Goal: Task Accomplishment & Management: Use online tool/utility

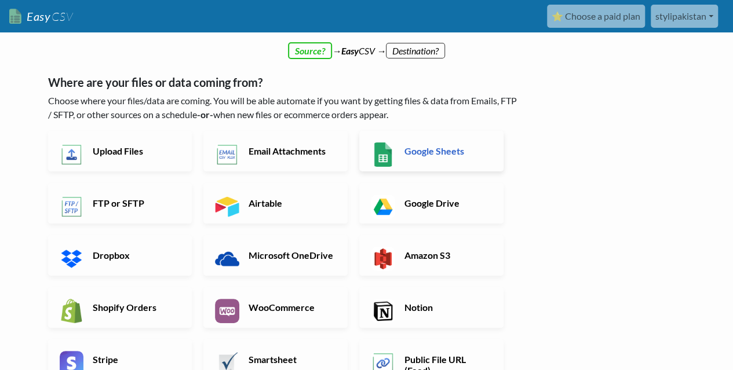
click at [443, 151] on h6 "Google Sheets" at bounding box center [446, 150] width 91 height 11
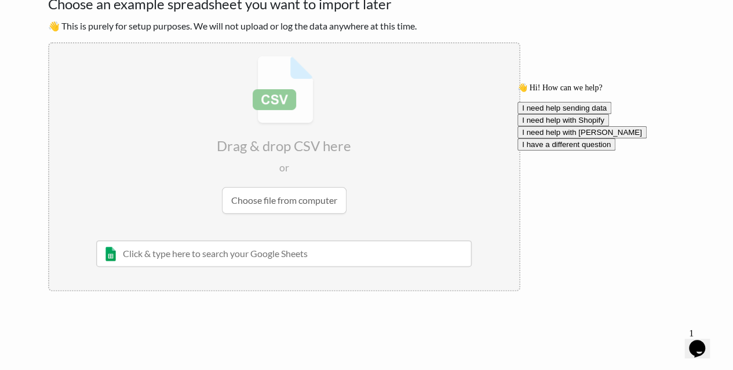
scroll to position [86, 0]
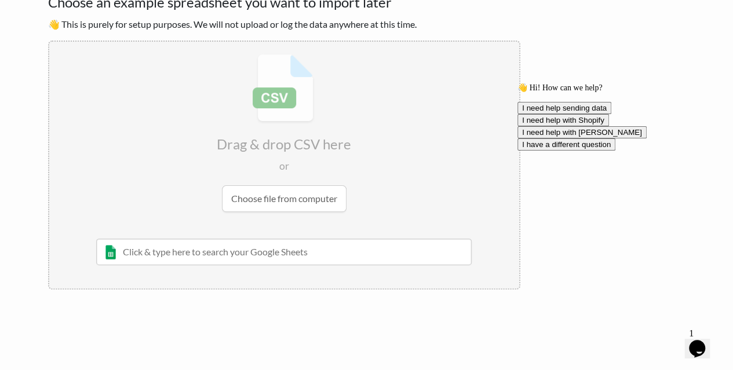
click at [229, 254] on input "text" at bounding box center [284, 252] width 376 height 27
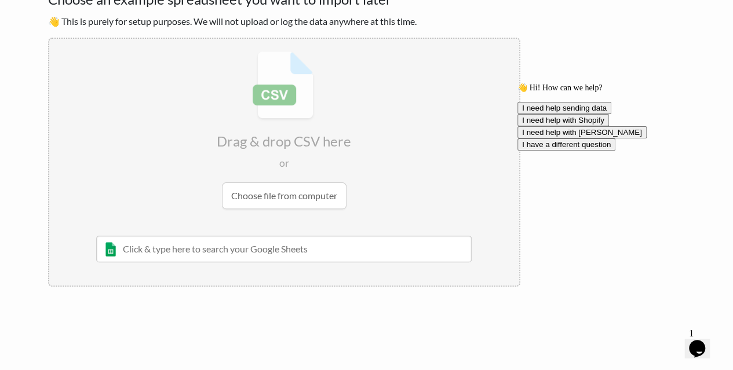
scroll to position [0, 0]
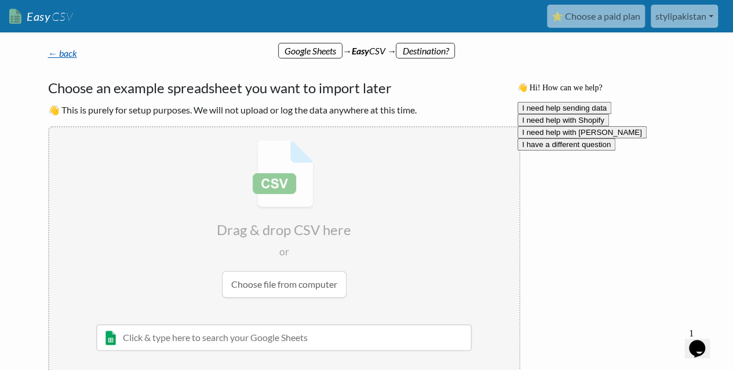
click at [68, 50] on link "← back" at bounding box center [62, 53] width 29 height 11
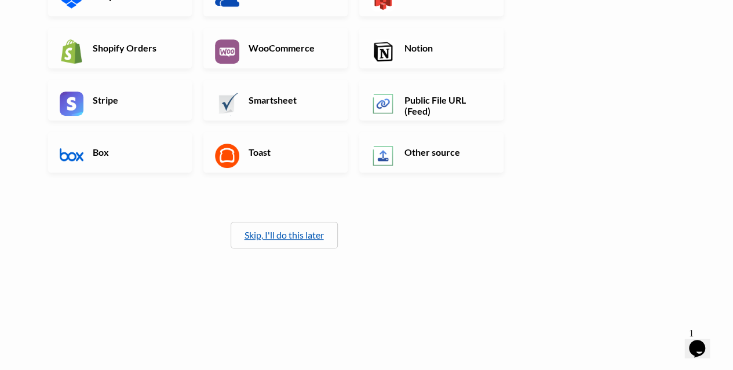
click at [311, 234] on link "Skip, I'll do this later" at bounding box center [283, 234] width 79 height 11
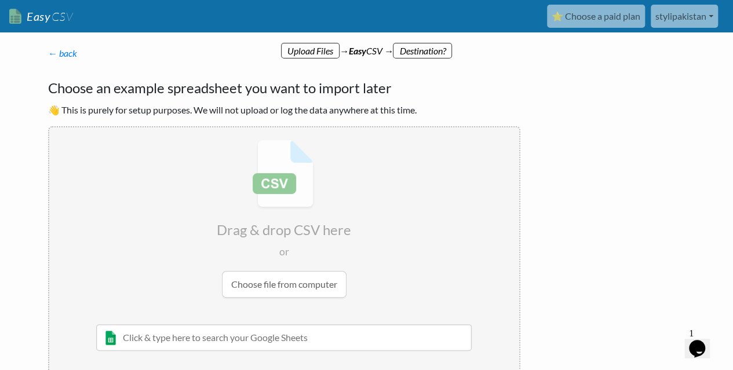
click at [688, 18] on link "stylipakistan" at bounding box center [684, 16] width 67 height 23
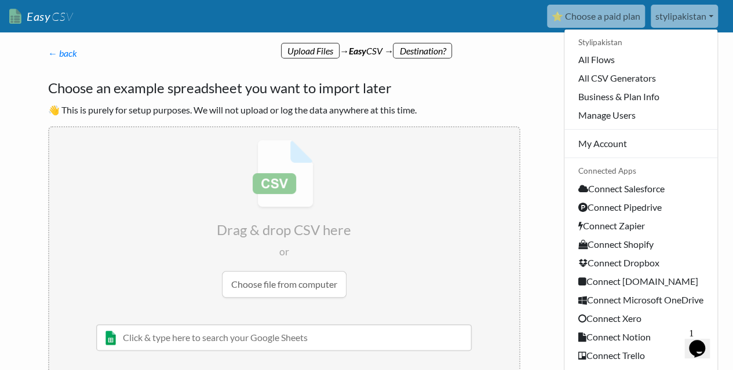
click at [688, 18] on link "stylipakistan" at bounding box center [684, 16] width 67 height 23
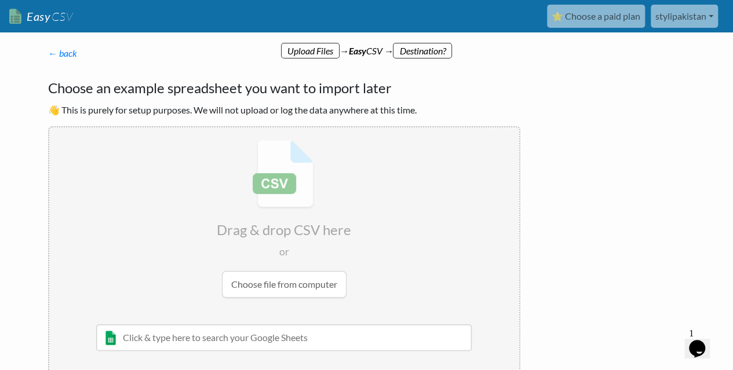
scroll to position [70, 0]
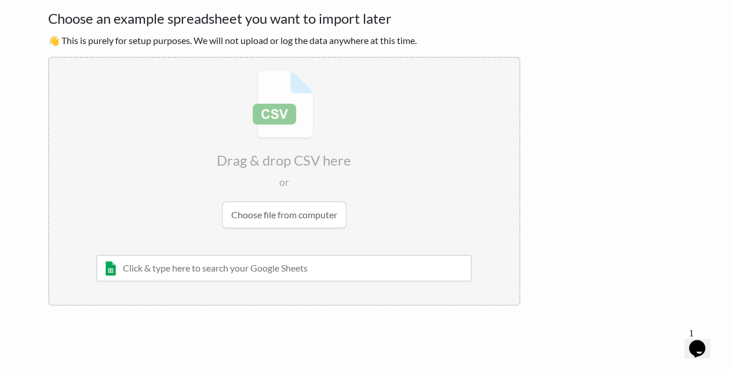
click at [285, 231] on input "file" at bounding box center [284, 149] width 470 height 182
type input "C:\fakepath\_Orders - LIBAS.csv"
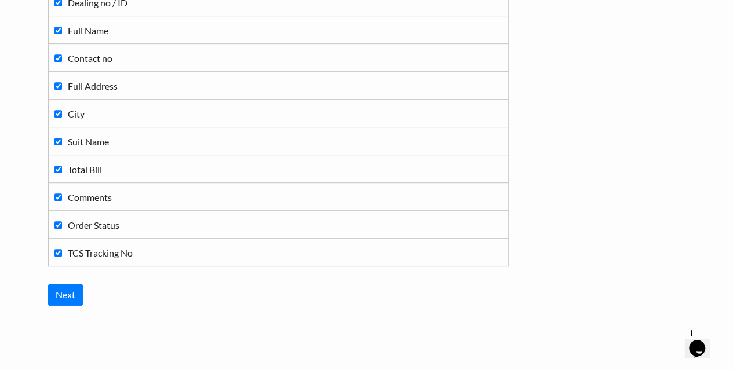
scroll to position [290, 0]
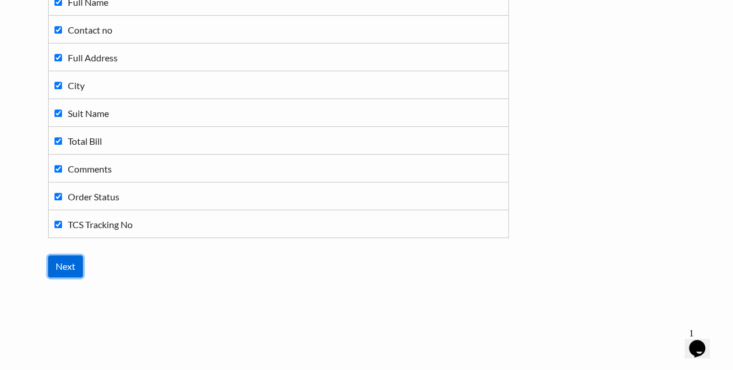
click at [74, 267] on input "Next" at bounding box center [65, 266] width 35 height 22
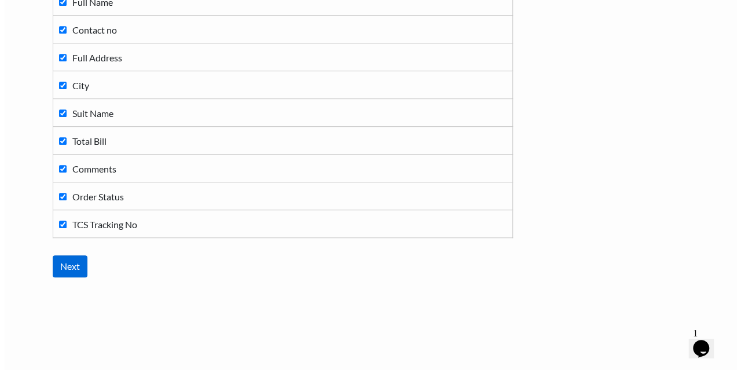
scroll to position [0, 0]
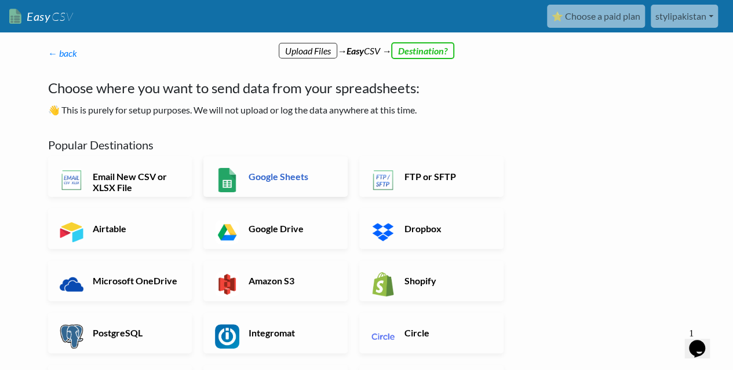
click at [278, 183] on link "Google Sheets" at bounding box center [275, 176] width 144 height 41
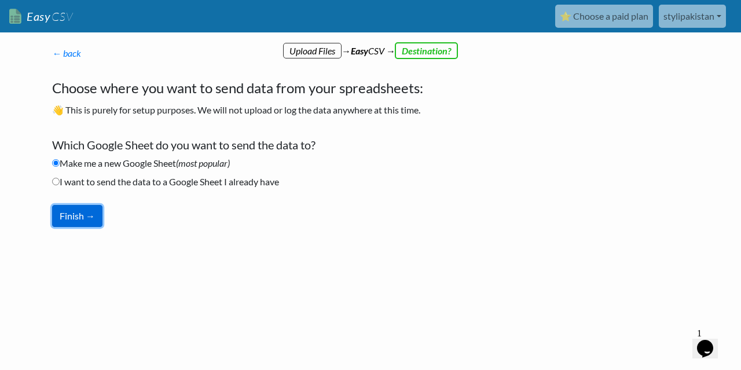
click at [82, 213] on button "Finish →" at bounding box center [77, 216] width 50 height 22
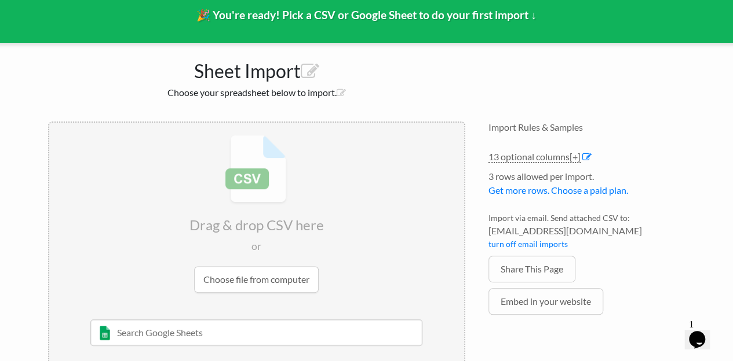
scroll to position [118, 0]
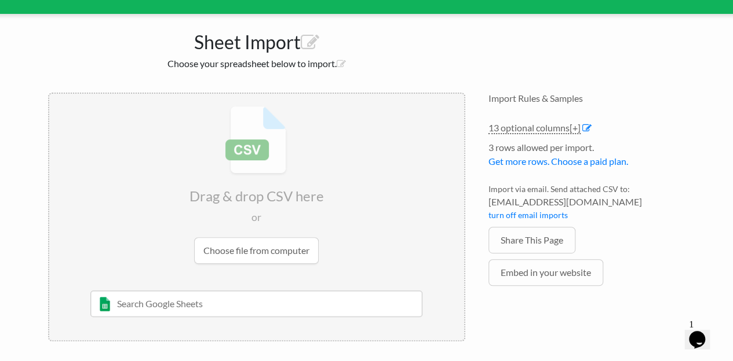
click at [251, 250] on input "file" at bounding box center [256, 185] width 415 height 182
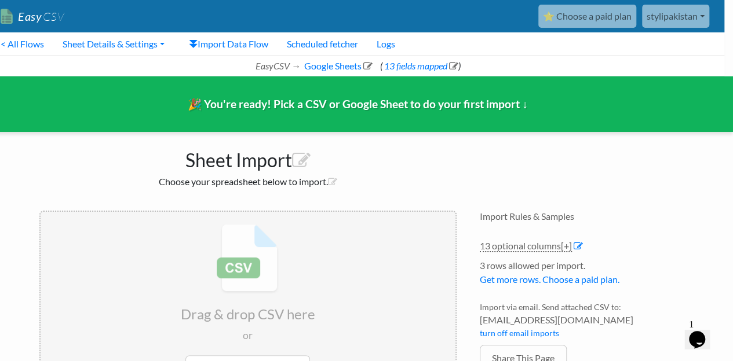
scroll to position [0, 0]
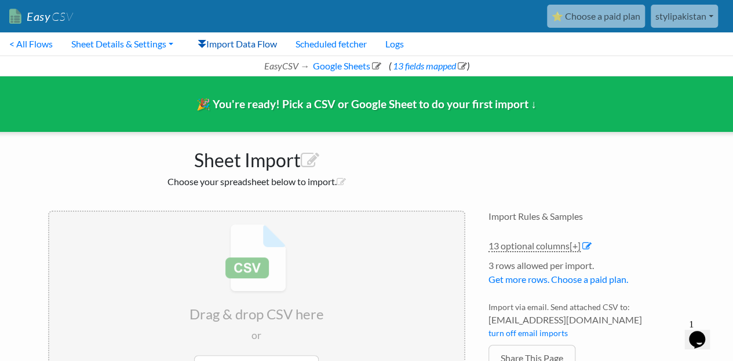
click at [247, 38] on link "Import Data Flow" at bounding box center [237, 43] width 98 height 23
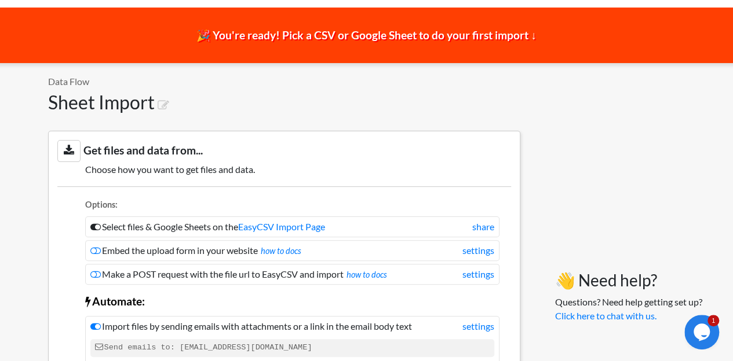
scroll to position [49, 0]
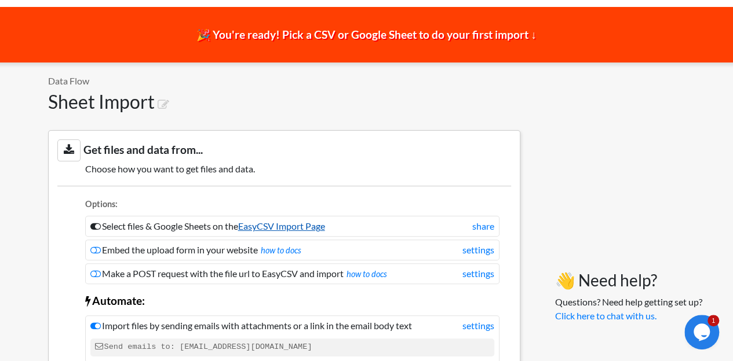
click at [315, 230] on link "EasyCSV Import Page" at bounding box center [281, 226] width 87 height 11
